Goal: Check status: Check status

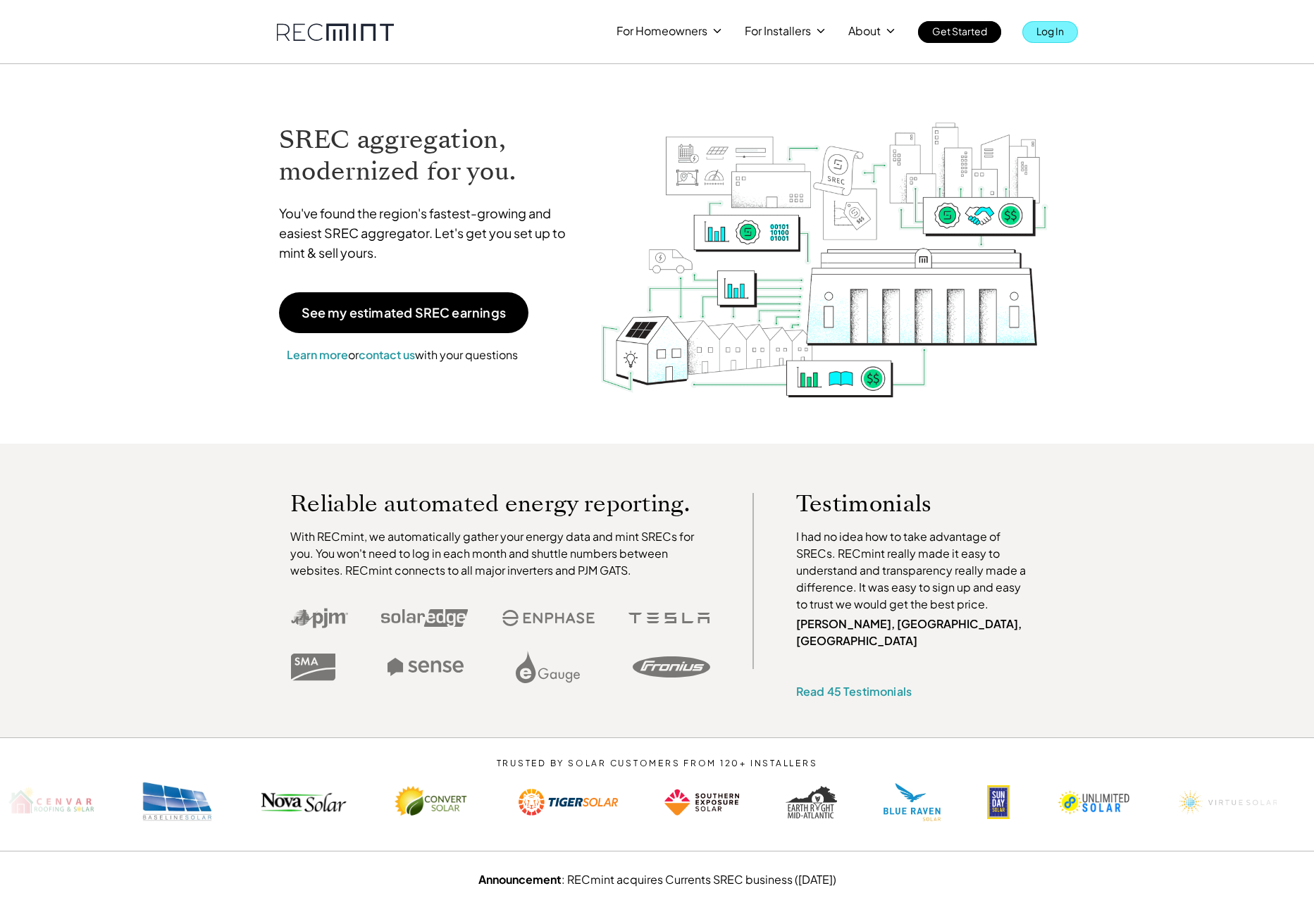
click at [1055, 26] on p "Log In" at bounding box center [1050, 31] width 28 height 20
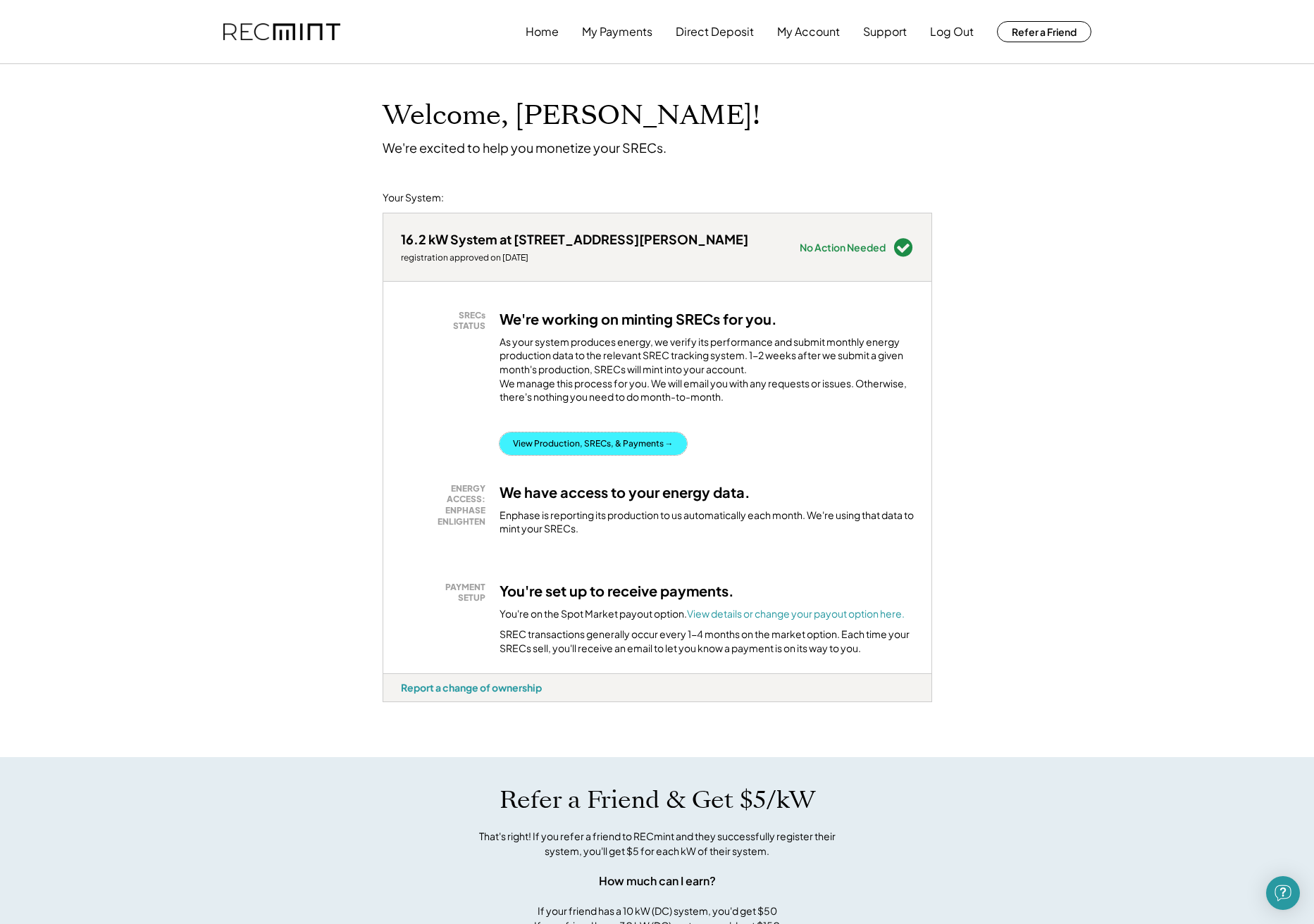
click at [667, 455] on button "View Production, SRECs, & Payments →" at bounding box center [592, 443] width 187 height 23
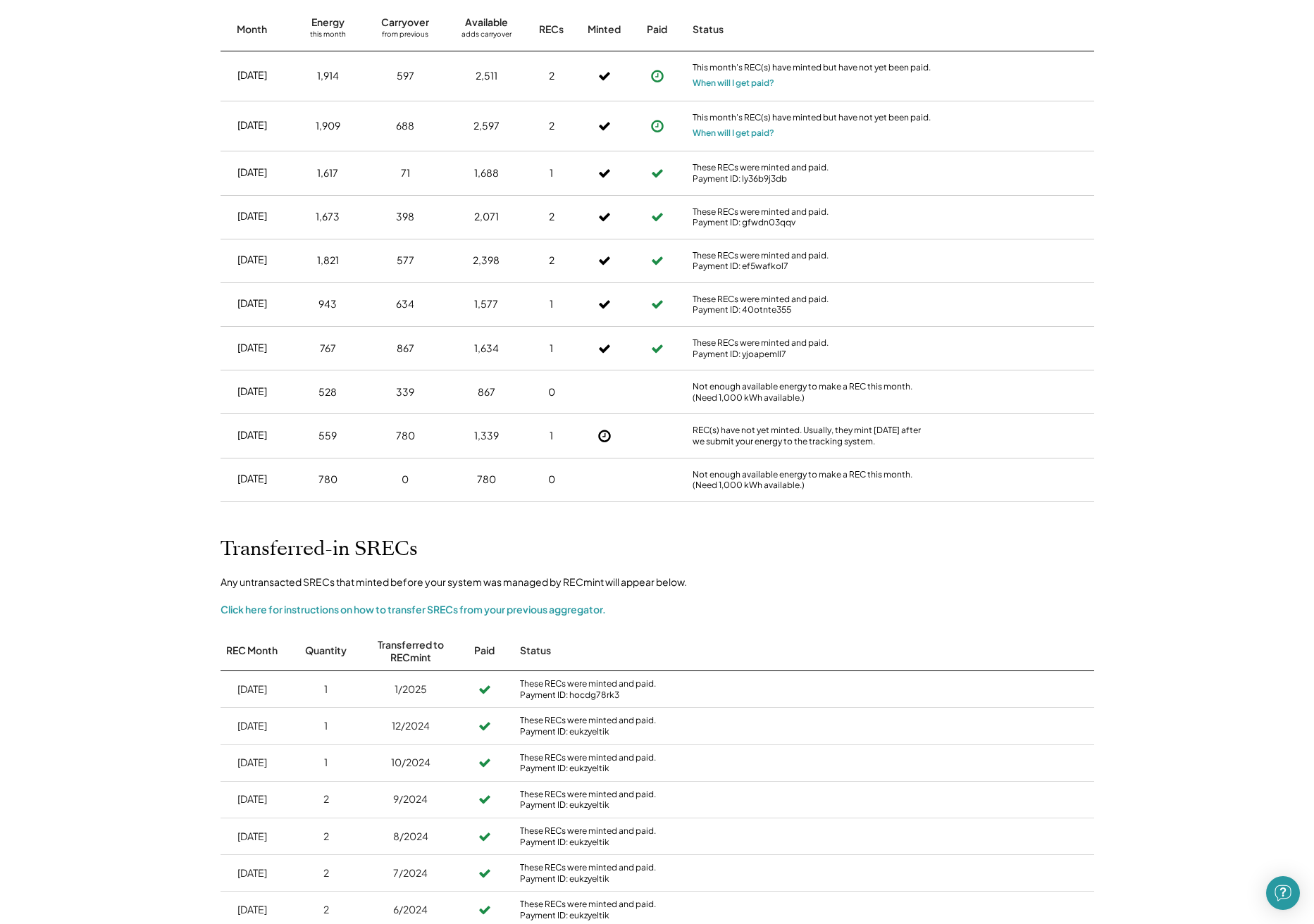
scroll to position [671, 0]
